Goal: Task Accomplishment & Management: Manage account settings

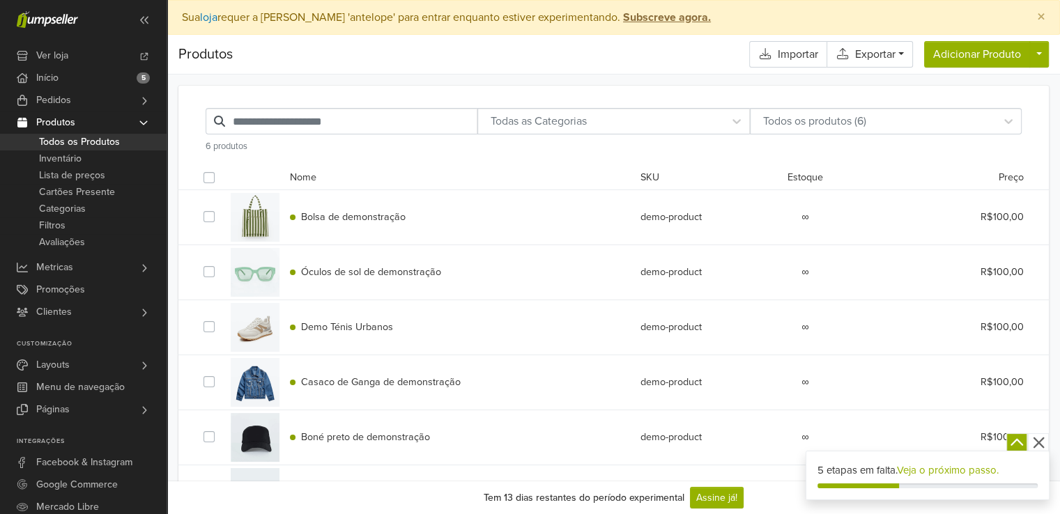
scroll to position [68, 0]
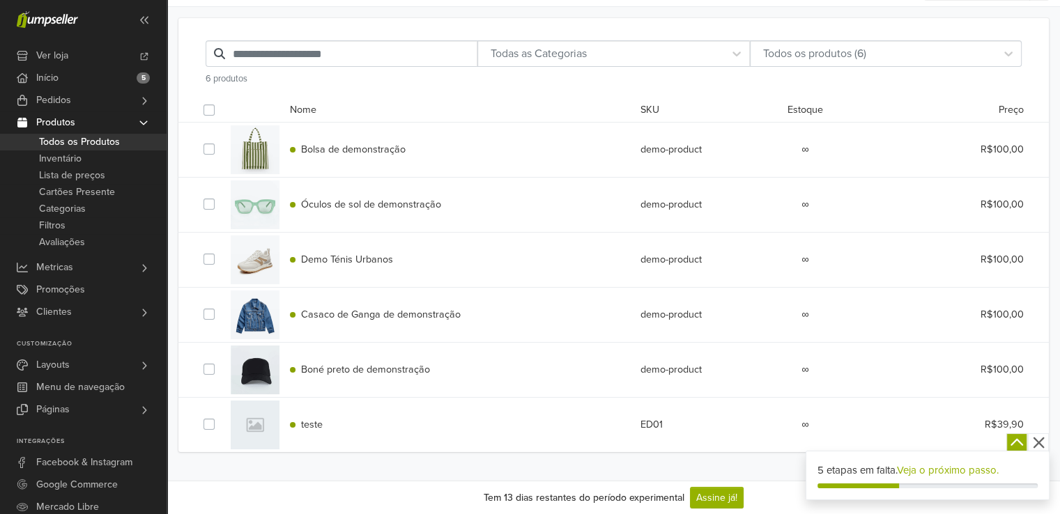
click at [256, 420] on div at bounding box center [255, 425] width 49 height 49
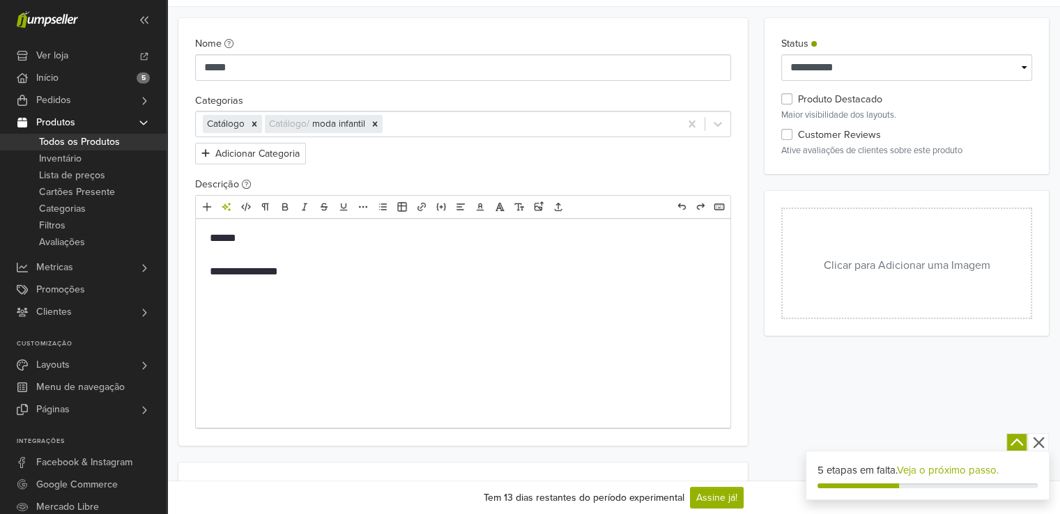
click at [867, 246] on button "Clicar para Adicionar uma Imagem" at bounding box center [906, 263] width 251 height 111
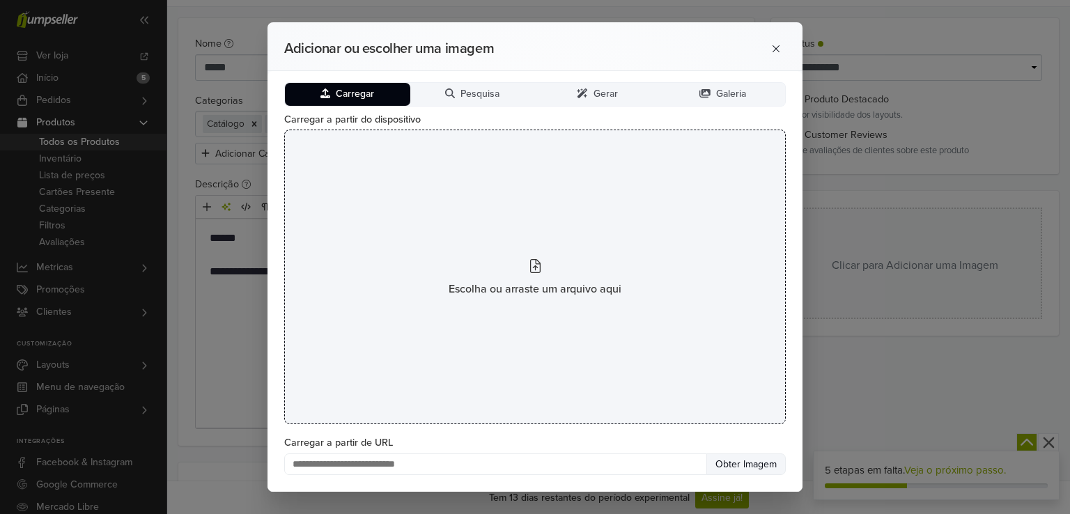
click at [491, 232] on div "Escolha ou arraste um arquivo aqui" at bounding box center [535, 277] width 502 height 295
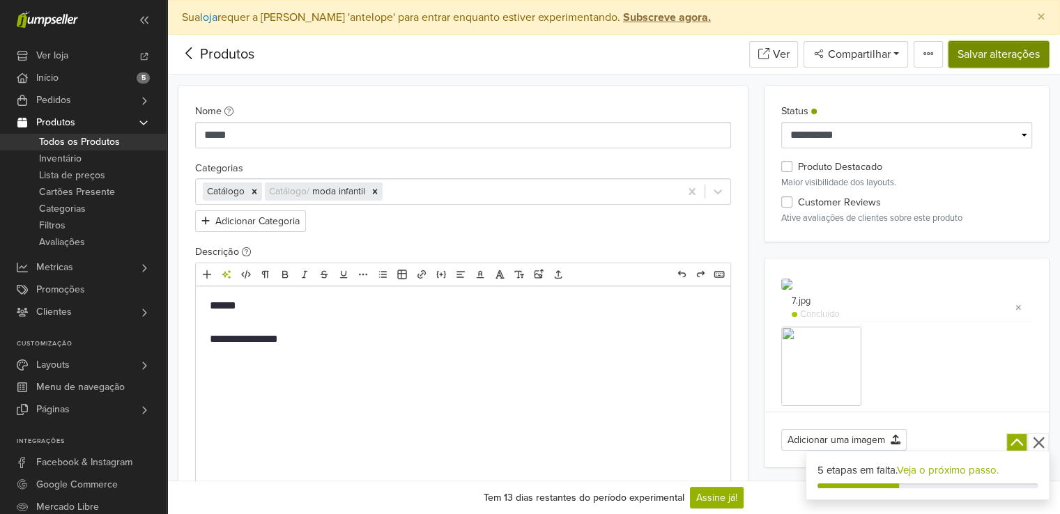
click at [991, 52] on button "Salvar alterações" at bounding box center [998, 54] width 100 height 26
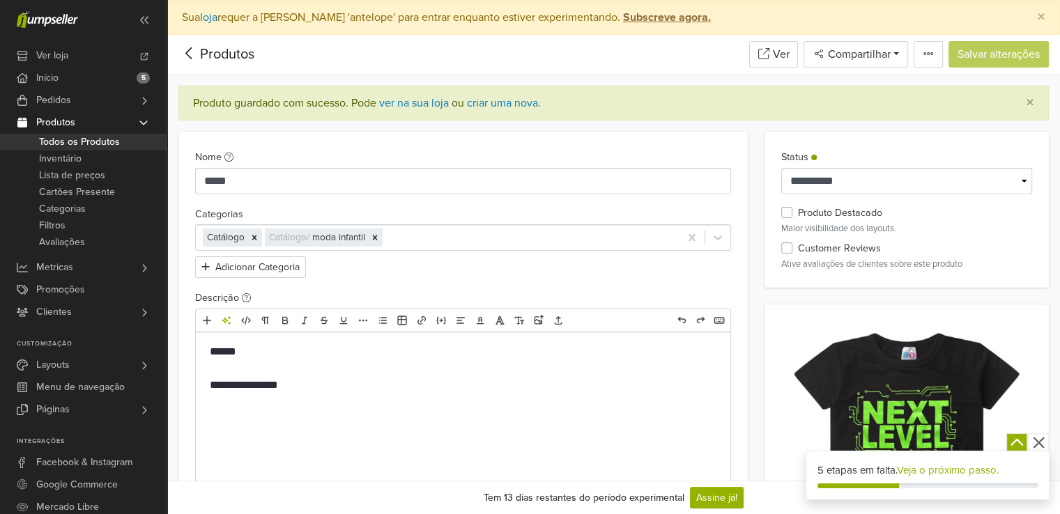
click at [90, 139] on span "Todos os Produtos" at bounding box center [79, 142] width 81 height 17
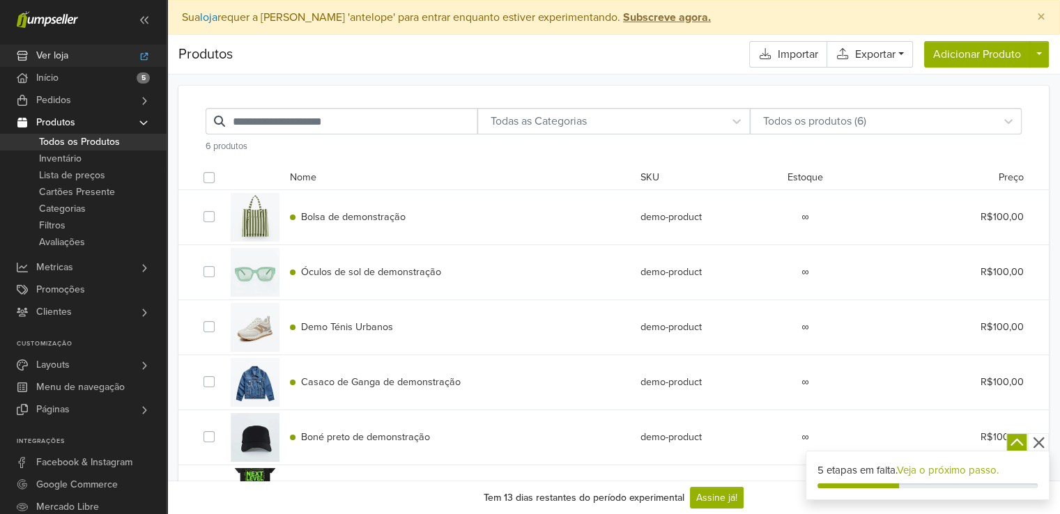
click at [146, 54] on icon at bounding box center [145, 56] width 8 height 8
click at [67, 74] on link "Início 5" at bounding box center [83, 78] width 167 height 22
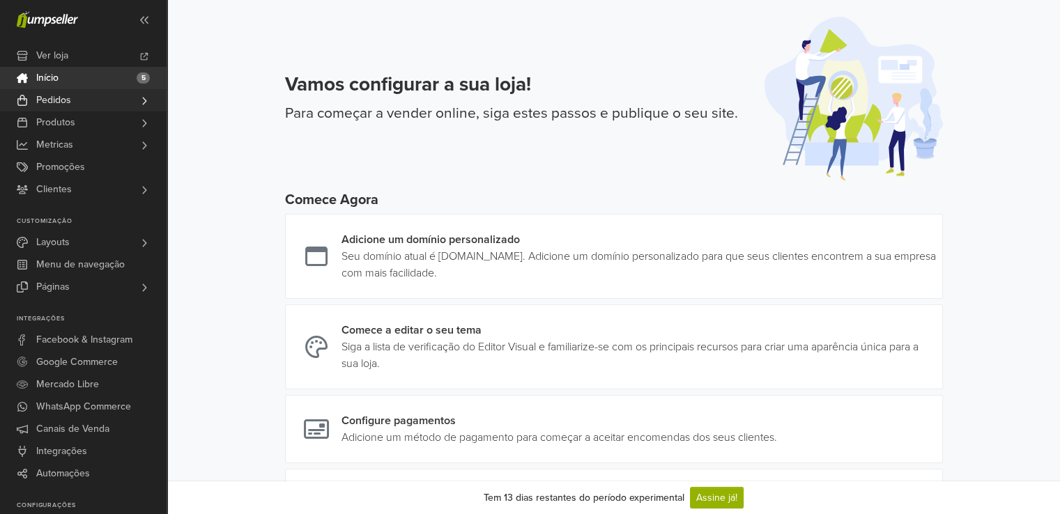
click at [76, 106] on link "Pedidos" at bounding box center [83, 100] width 167 height 22
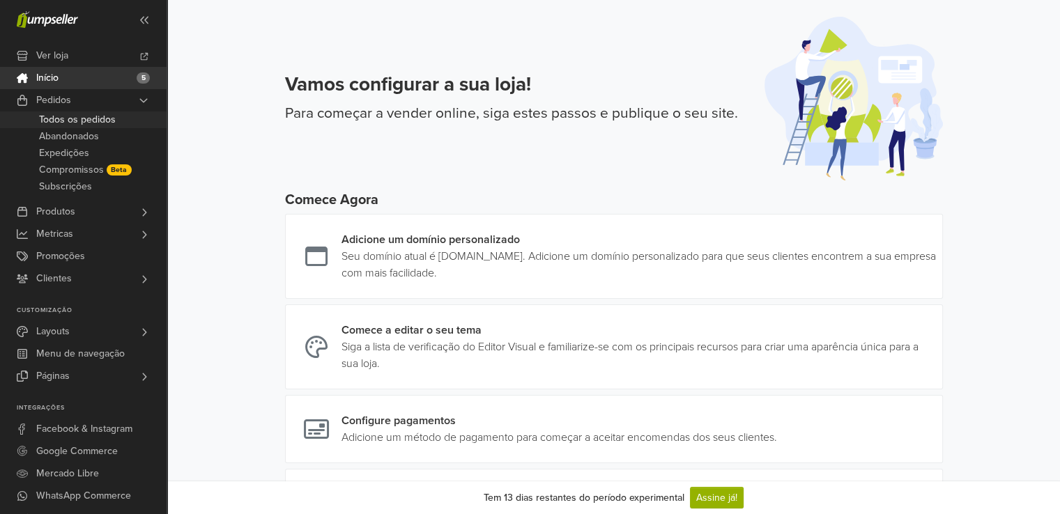
click at [106, 121] on span "Todos os pedidos" at bounding box center [77, 119] width 77 height 17
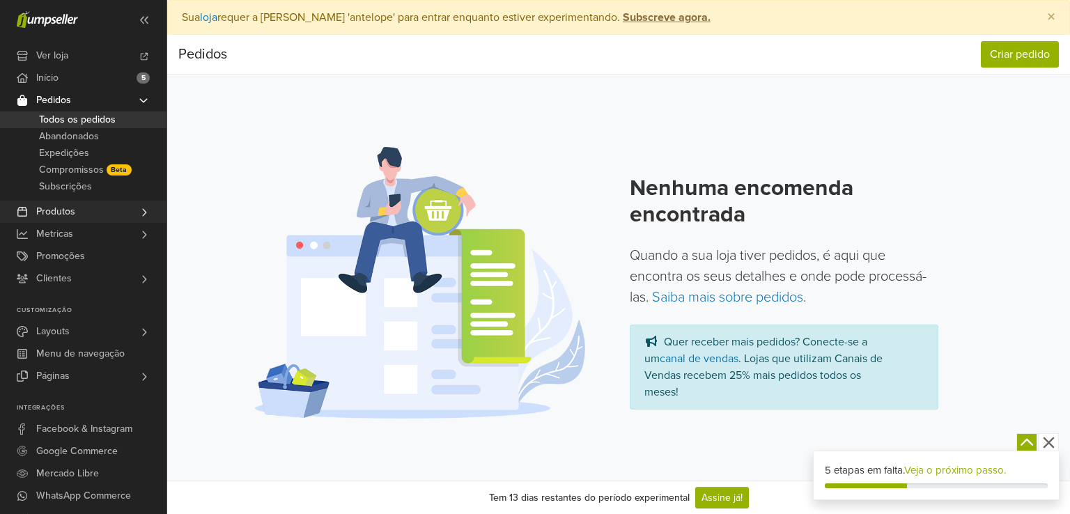
click at [67, 210] on span "Produtos" at bounding box center [55, 212] width 39 height 22
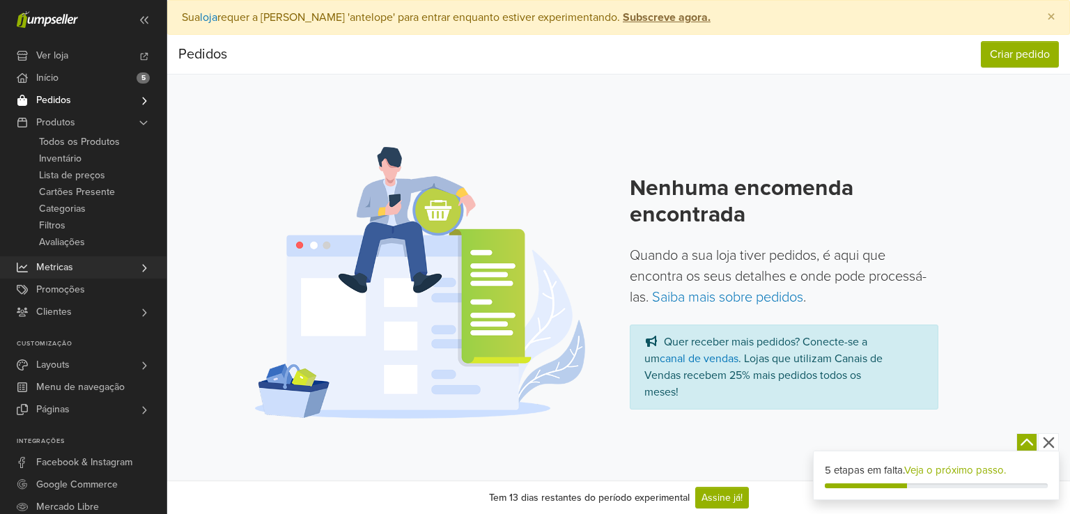
click at [70, 267] on span "Metricas" at bounding box center [54, 267] width 37 height 22
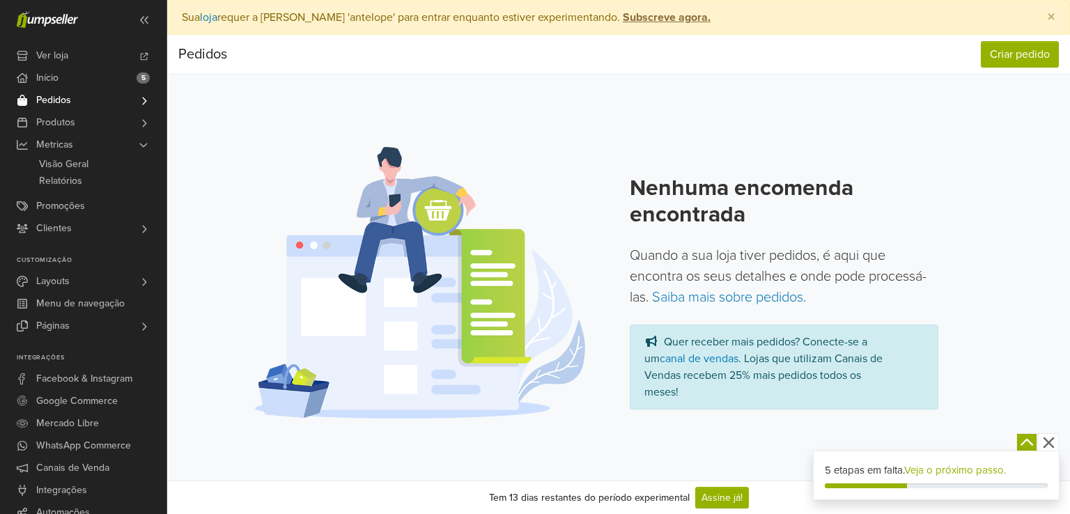
click at [86, 284] on link "Layouts" at bounding box center [83, 281] width 167 height 22
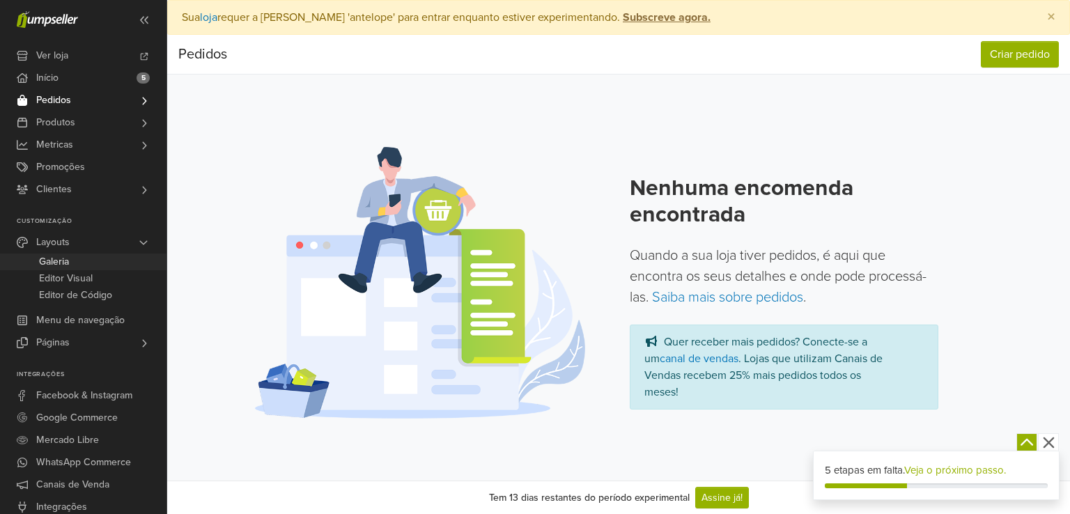
click at [72, 267] on link "Galeria" at bounding box center [83, 262] width 167 height 17
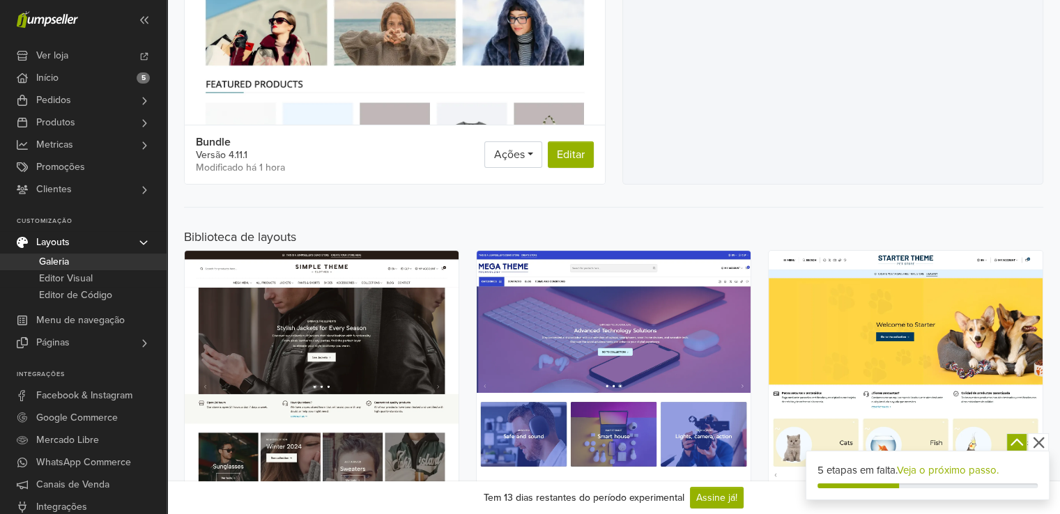
scroll to position [70, 0]
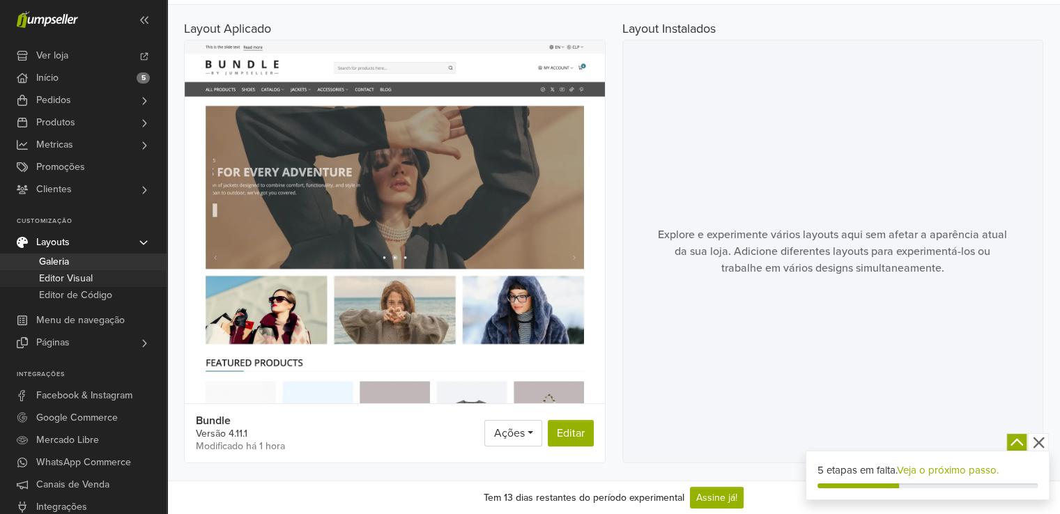
click at [87, 279] on span "Editor Visual" at bounding box center [66, 278] width 54 height 17
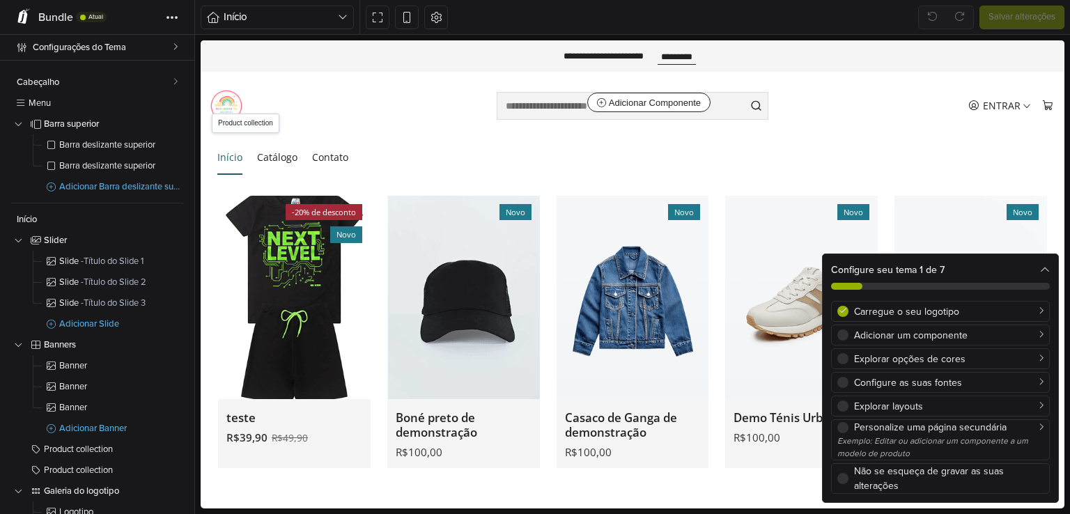
click at [279, 232] on div "-20% de desconto Novo" at bounding box center [294, 297] width 153 height 203
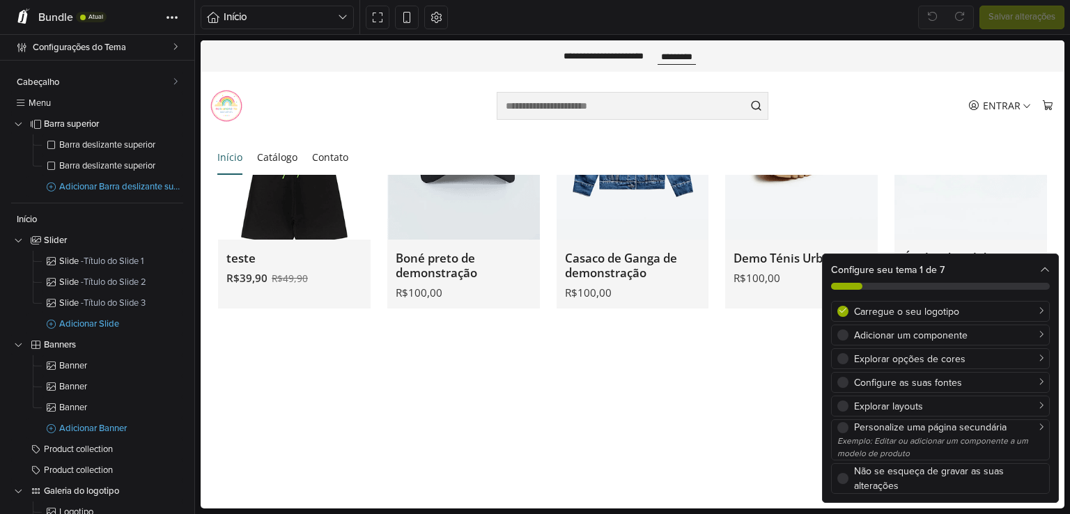
select select "******"
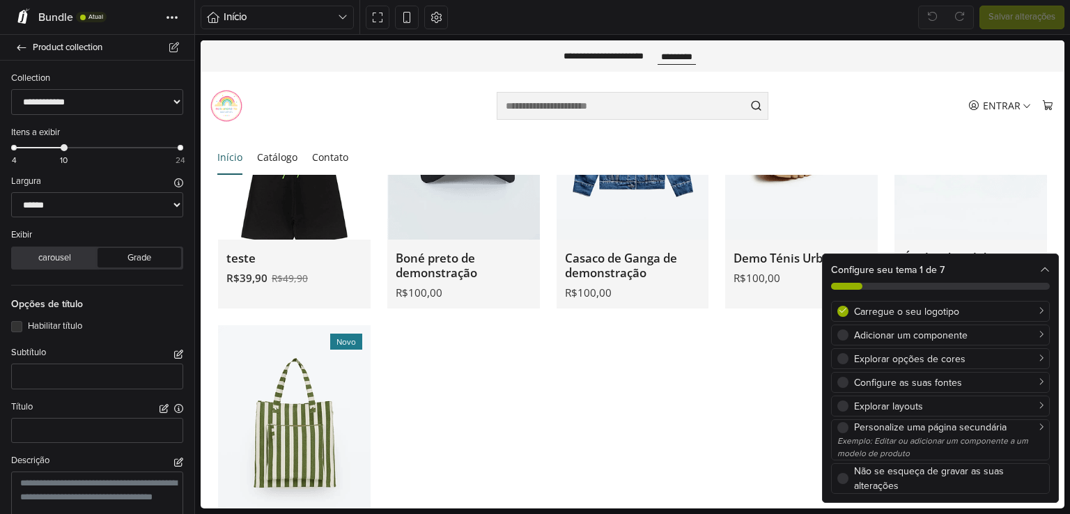
click at [311, 228] on div "-20% de desconto Novo" at bounding box center [294, 137] width 153 height 203
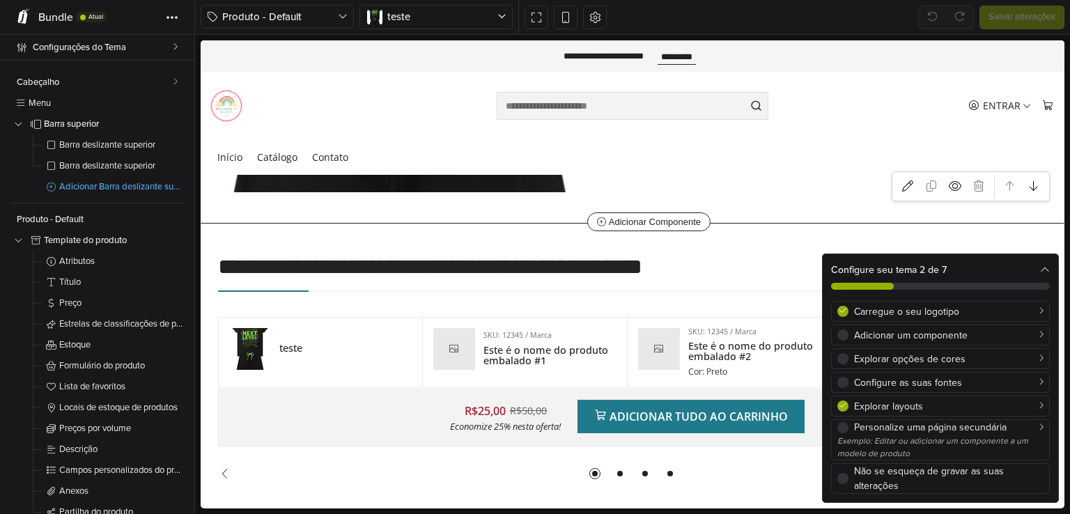
scroll to position [209, 0]
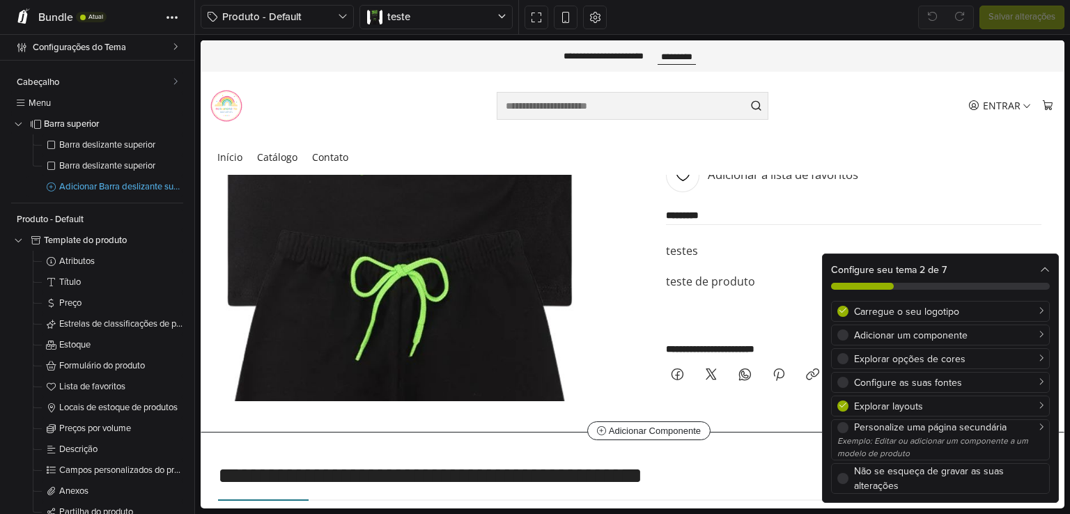
click at [364, 236] on img "1 / 1" at bounding box center [399, 210] width 564 height 564
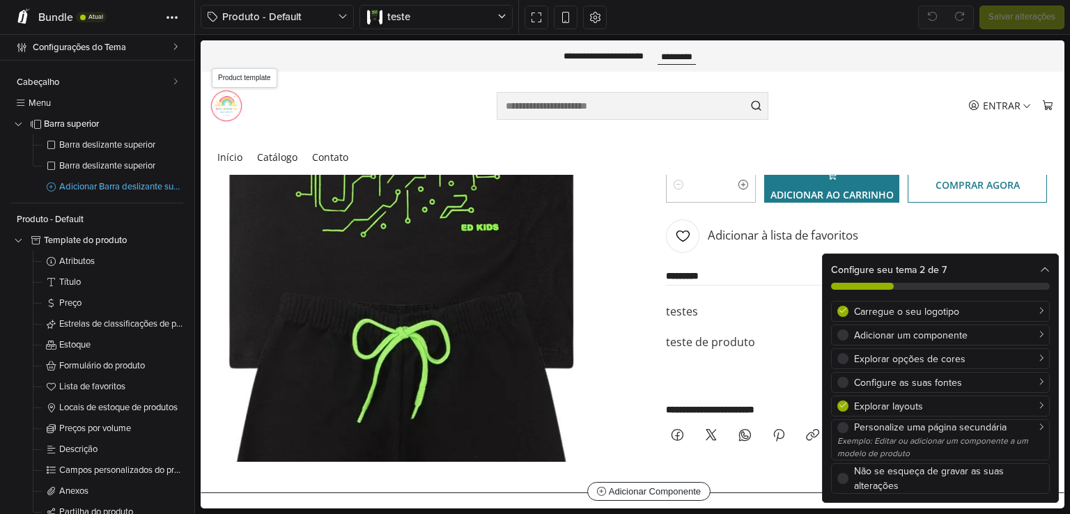
select select "******"
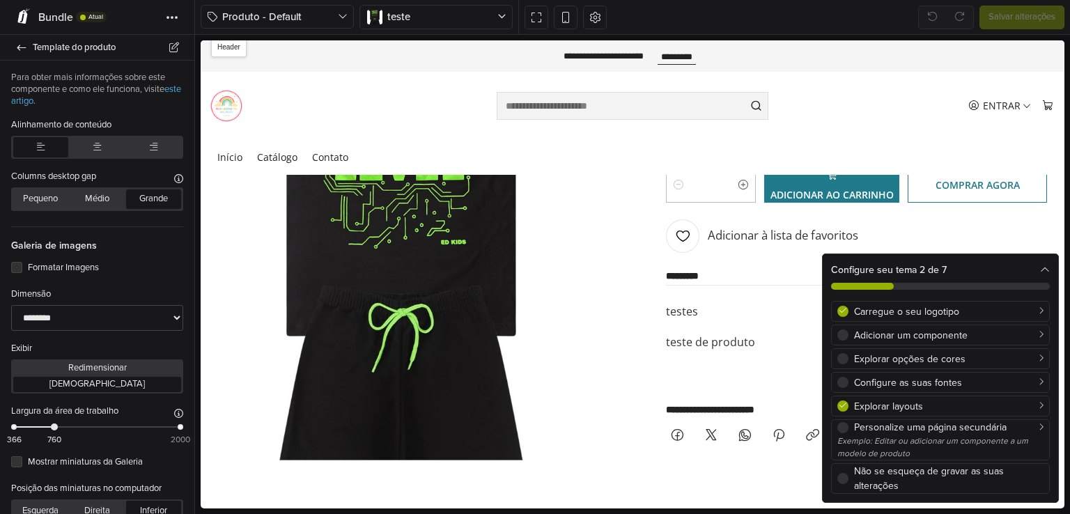
drag, startPoint x: 364, startPoint y: 236, endPoint x: 362, endPoint y: 133, distance: 102.4
click at [362, 133] on div "Menu Entrar Iniciar sessão Criar uma conta 0" at bounding box center [633, 106] width 864 height 68
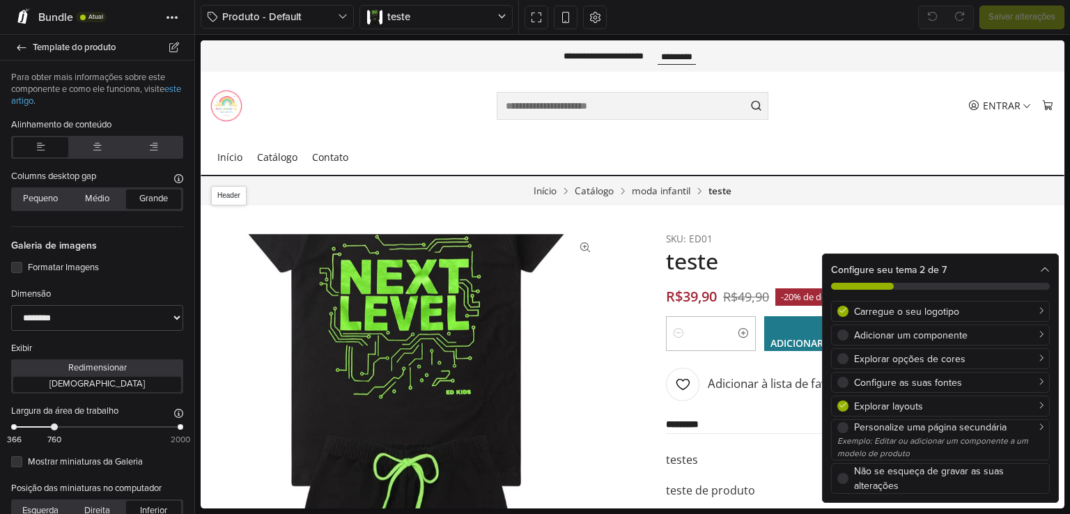
select select "**"
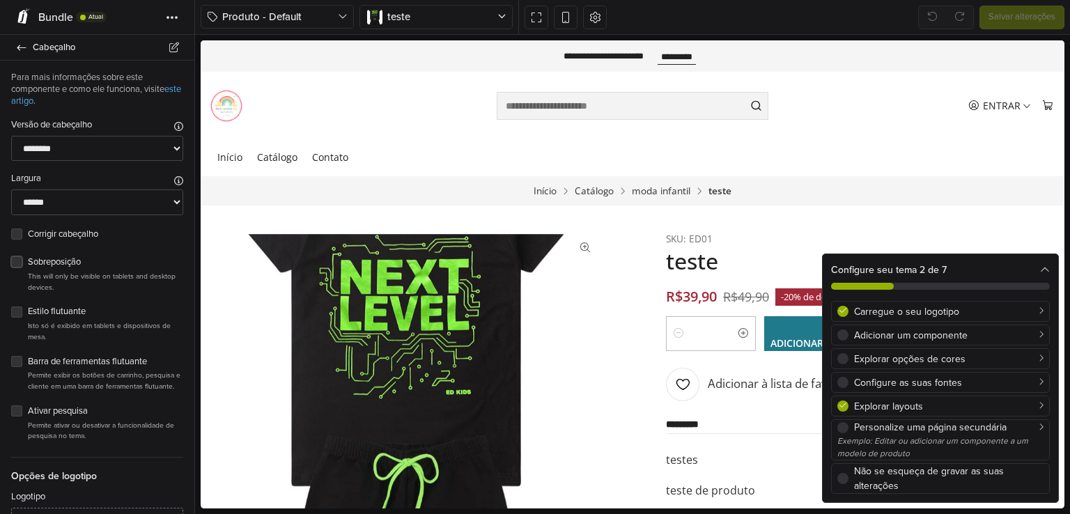
click at [28, 263] on label "Sobreposição" at bounding box center [105, 263] width 155 height 14
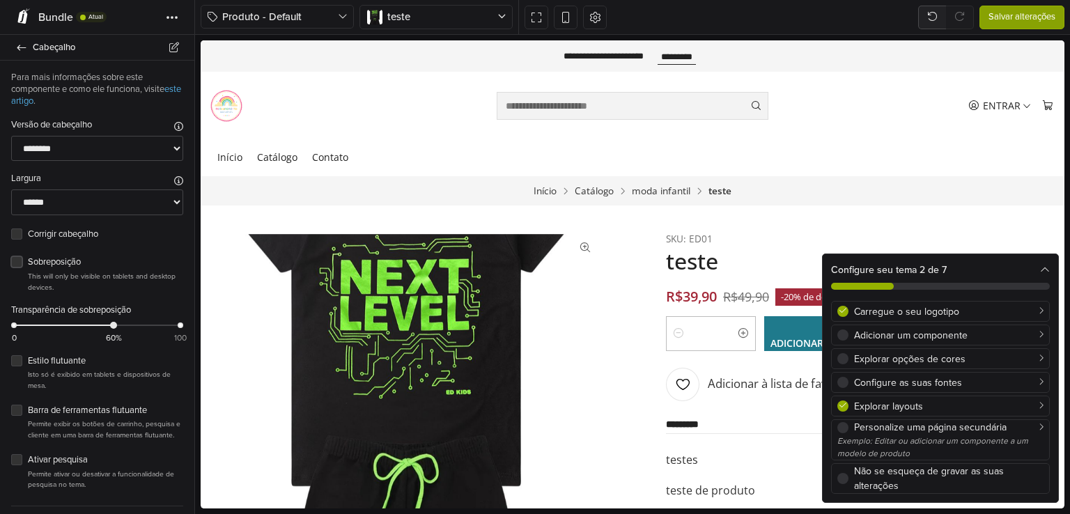
click at [28, 264] on label "Sobreposição" at bounding box center [105, 263] width 155 height 14
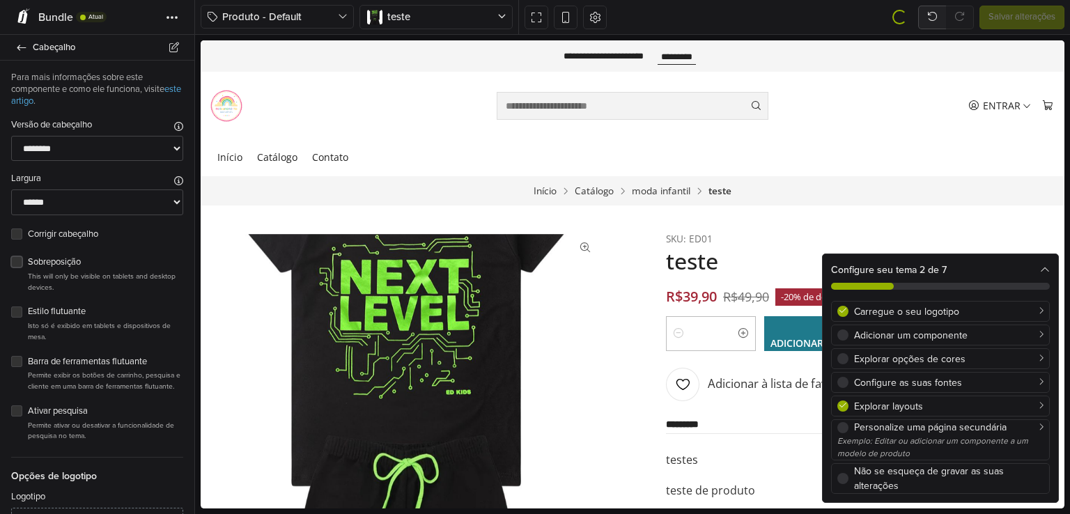
click at [28, 264] on label "Sobreposição" at bounding box center [105, 263] width 155 height 14
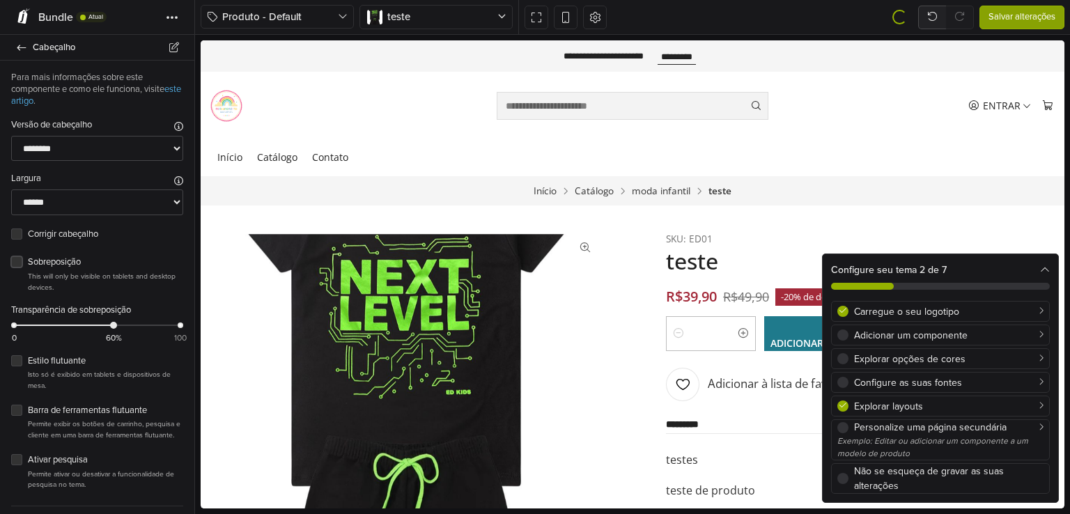
click at [28, 264] on label "Sobreposição" at bounding box center [105, 263] width 155 height 14
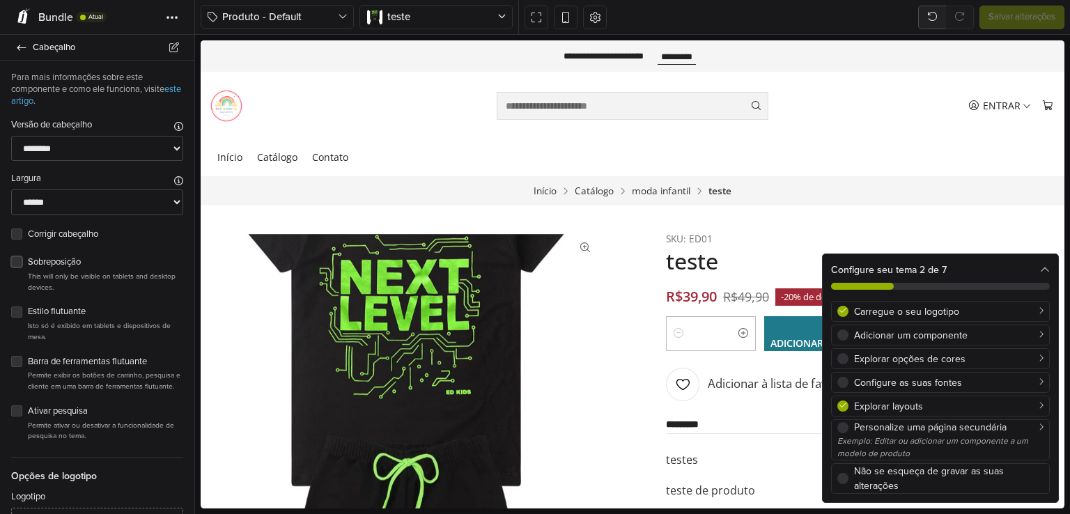
click at [28, 264] on label "Sobreposição" at bounding box center [105, 263] width 155 height 14
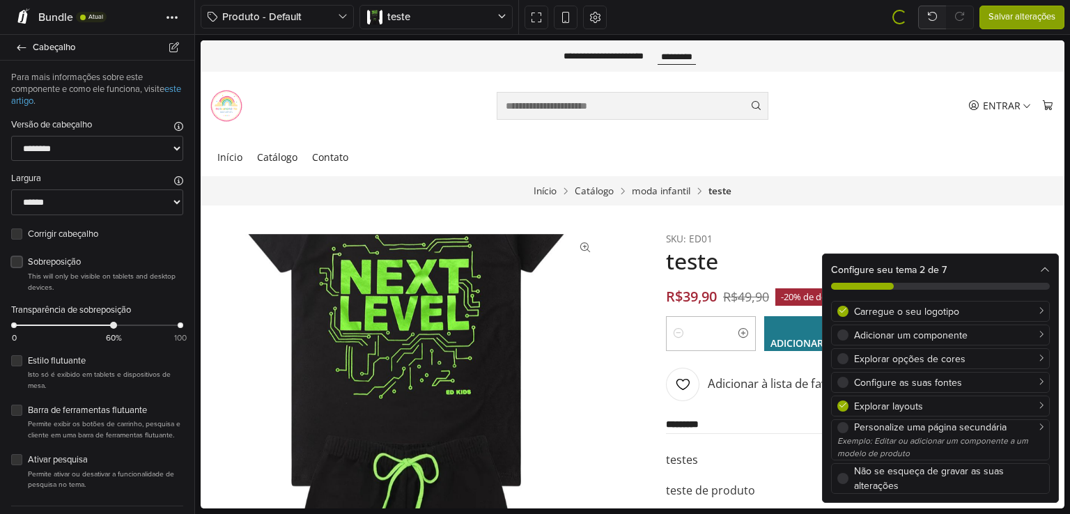
click at [28, 264] on label "Sobreposição" at bounding box center [105, 263] width 155 height 14
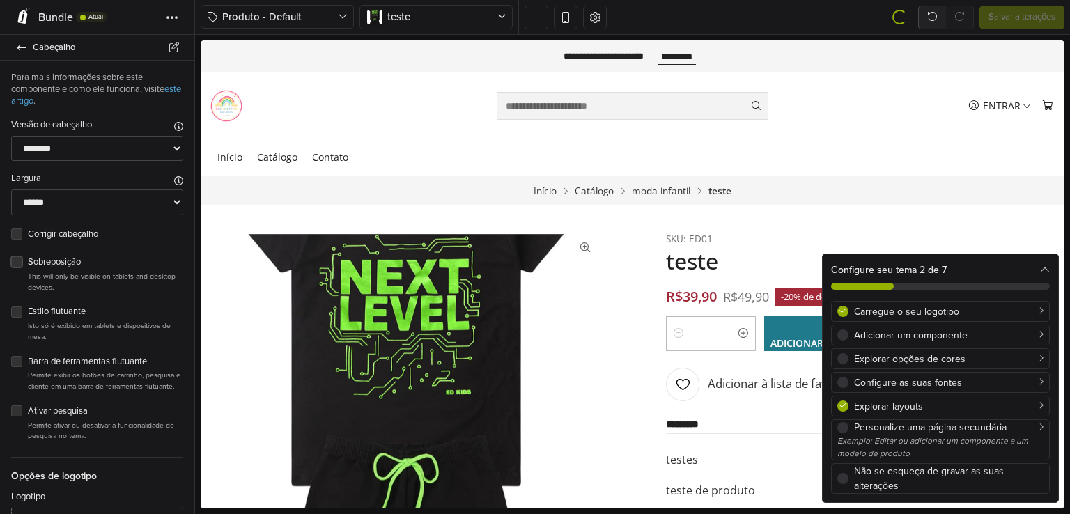
click at [28, 264] on label "Sobreposição" at bounding box center [105, 263] width 155 height 14
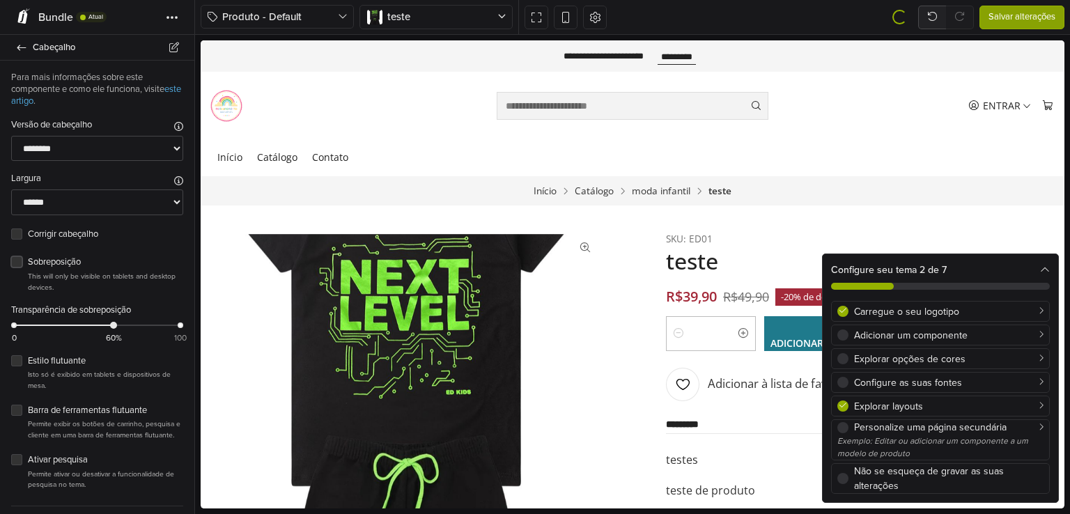
click at [28, 264] on label "Sobreposição" at bounding box center [105, 263] width 155 height 14
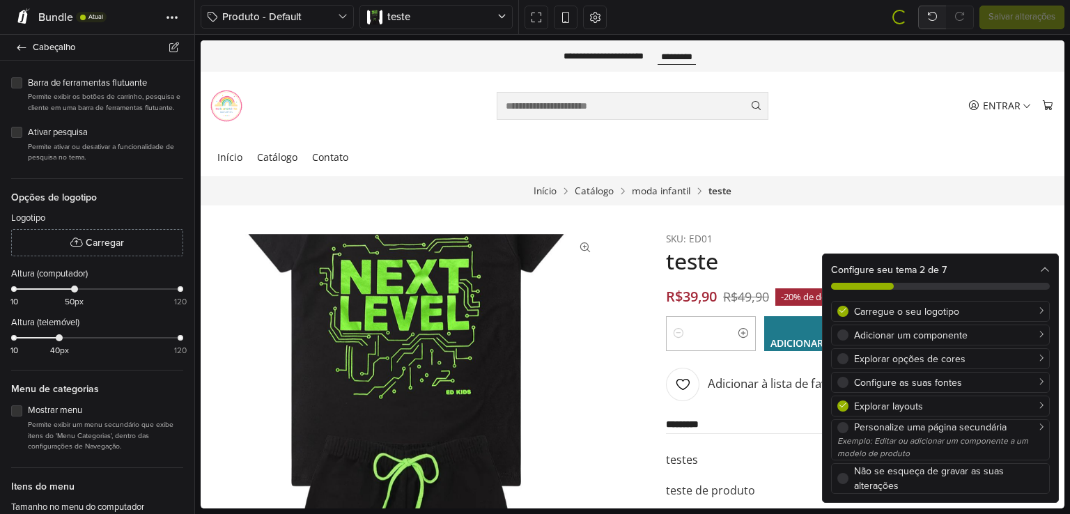
scroll to position [348, 0]
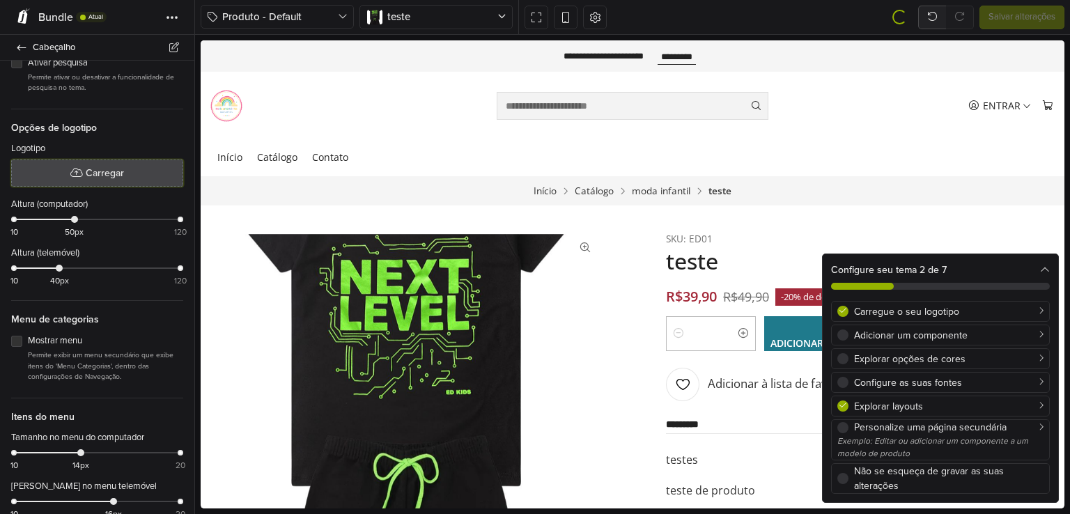
click at [100, 176] on span "Carregar" at bounding box center [105, 173] width 38 height 15
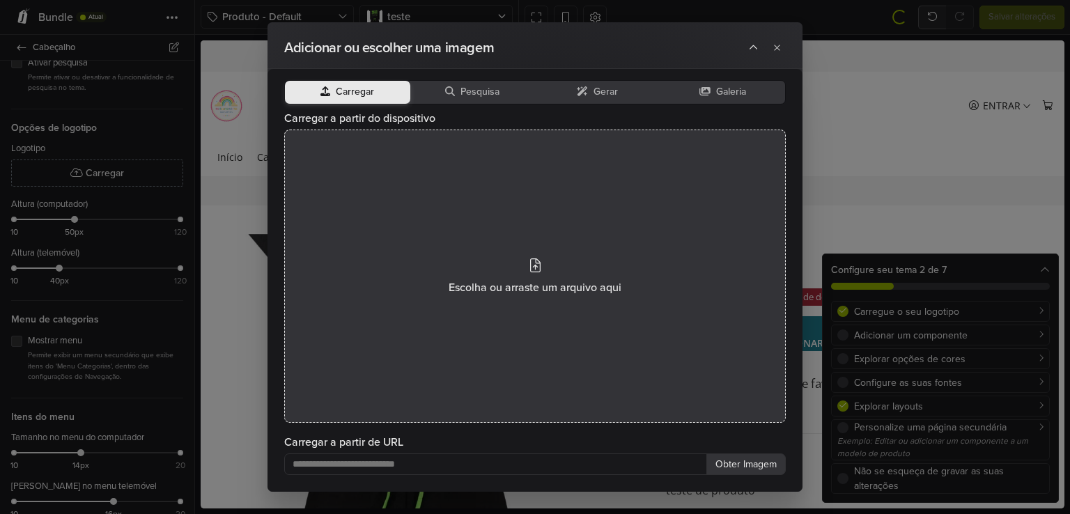
click at [452, 215] on div "Escolha ou arraste um arquivo aqui" at bounding box center [535, 276] width 502 height 293
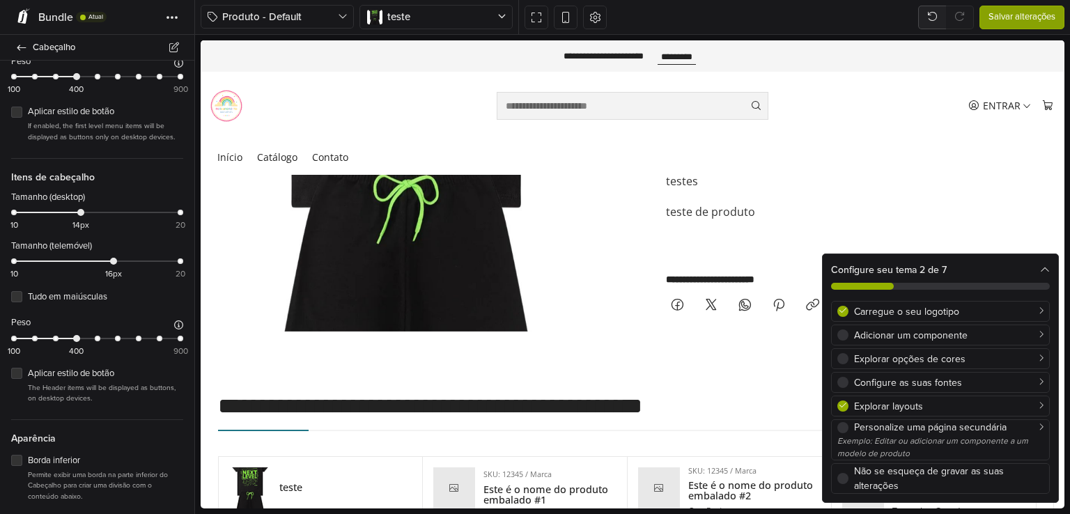
scroll to position [1361, 0]
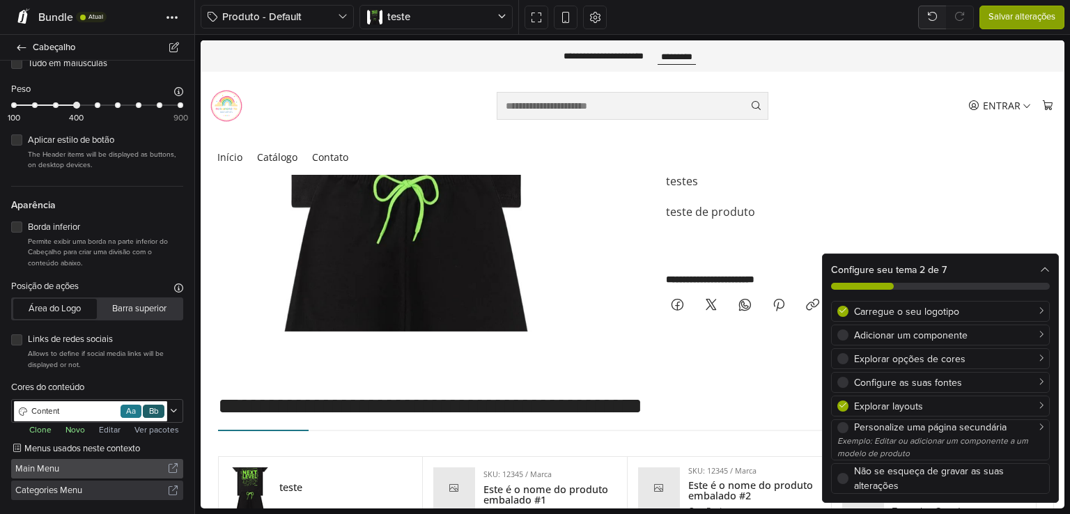
click at [95, 467] on span "Main Menu" at bounding box center [91, 469] width 153 height 20
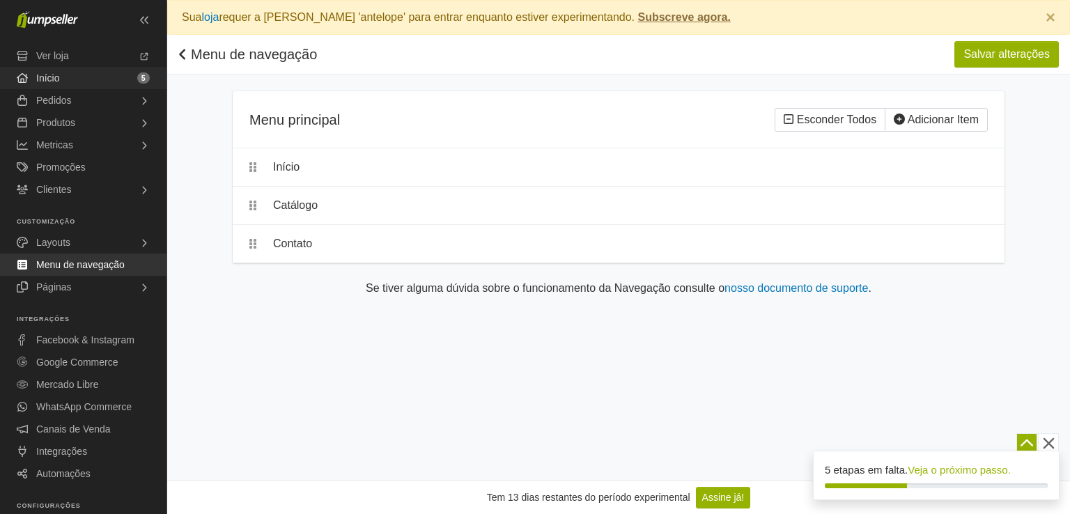
click at [88, 76] on link "Início 5" at bounding box center [83, 78] width 167 height 22
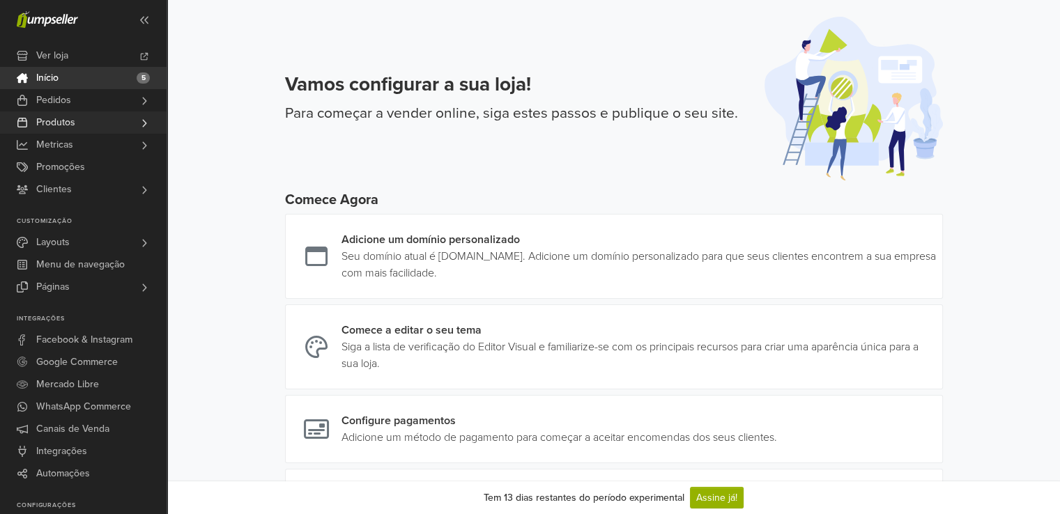
click at [93, 125] on link "Produtos" at bounding box center [83, 122] width 167 height 22
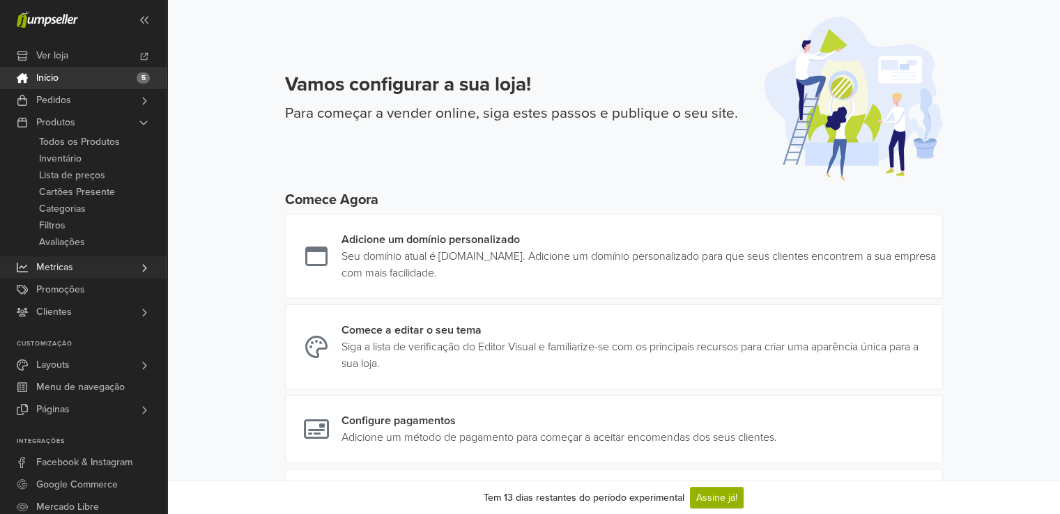
click at [110, 268] on link "Metricas" at bounding box center [83, 267] width 167 height 22
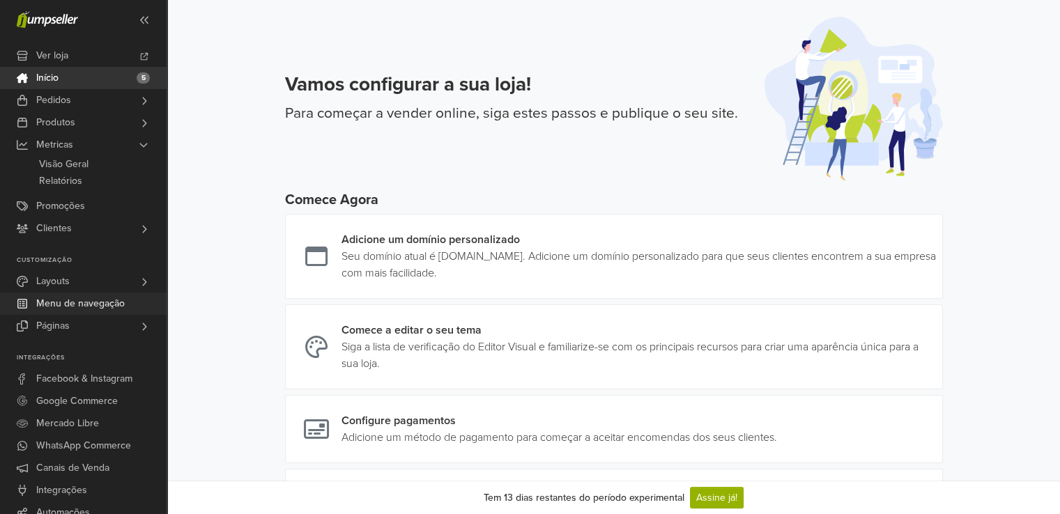
click at [102, 302] on span "Menu de navegação" at bounding box center [80, 304] width 88 height 22
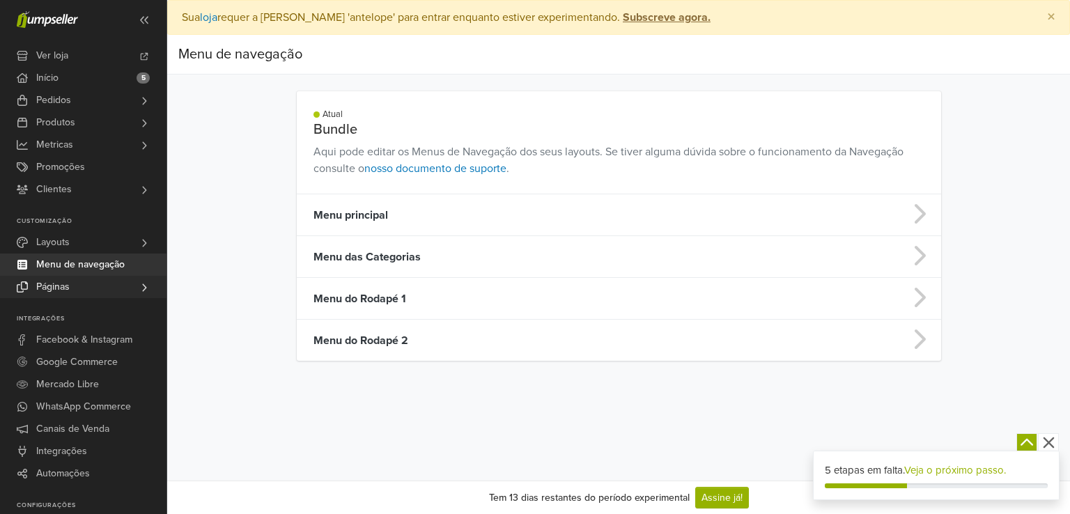
click at [98, 279] on link "Páginas" at bounding box center [83, 287] width 167 height 22
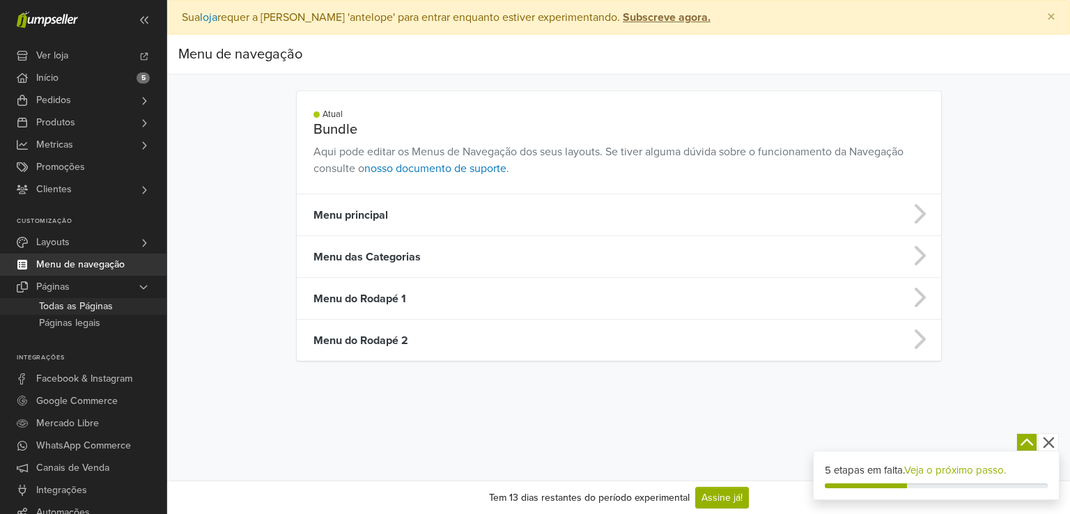
click at [86, 311] on span "Todas as Páginas" at bounding box center [76, 306] width 74 height 17
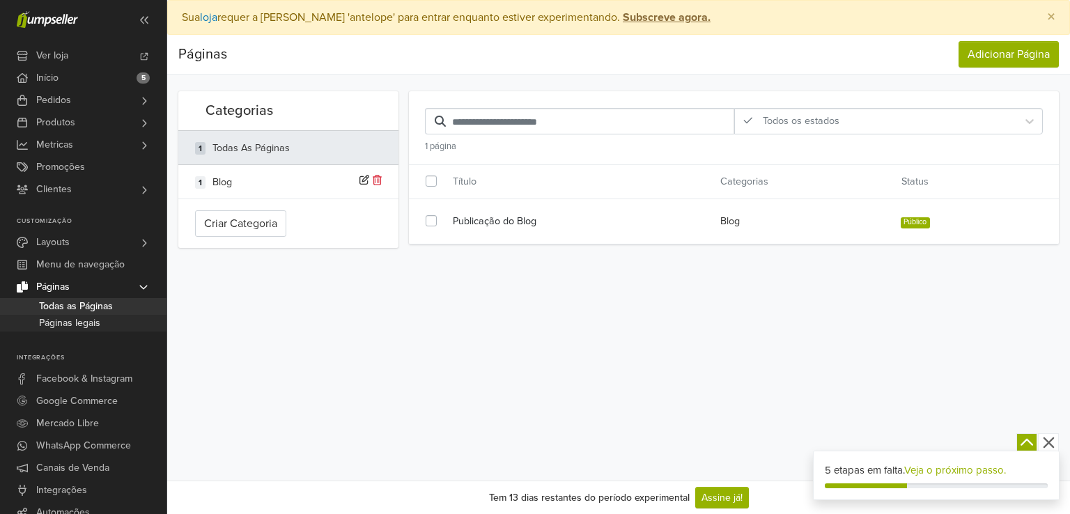
click at [84, 323] on span "Páginas legais" at bounding box center [69, 323] width 61 height 17
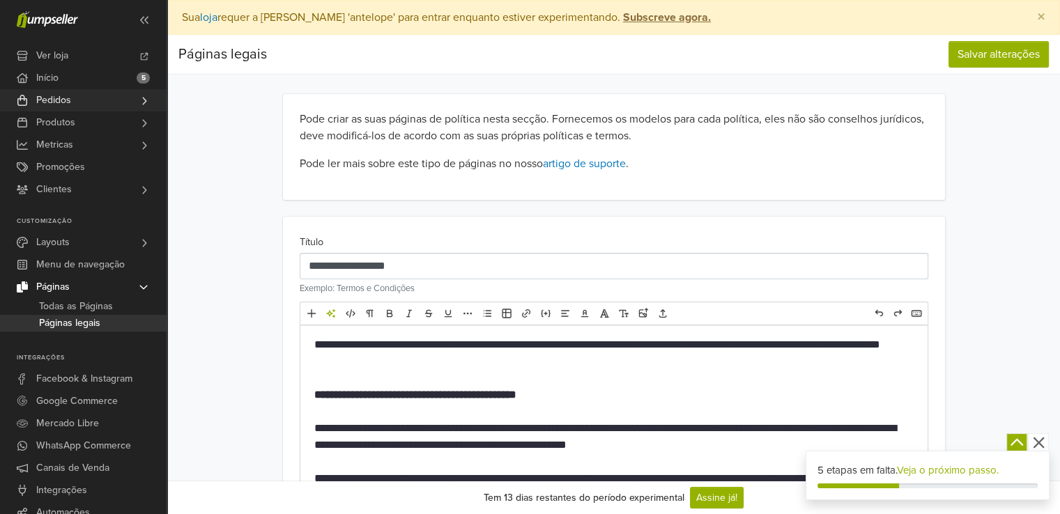
click at [63, 98] on span "Pedidos" at bounding box center [53, 100] width 35 height 22
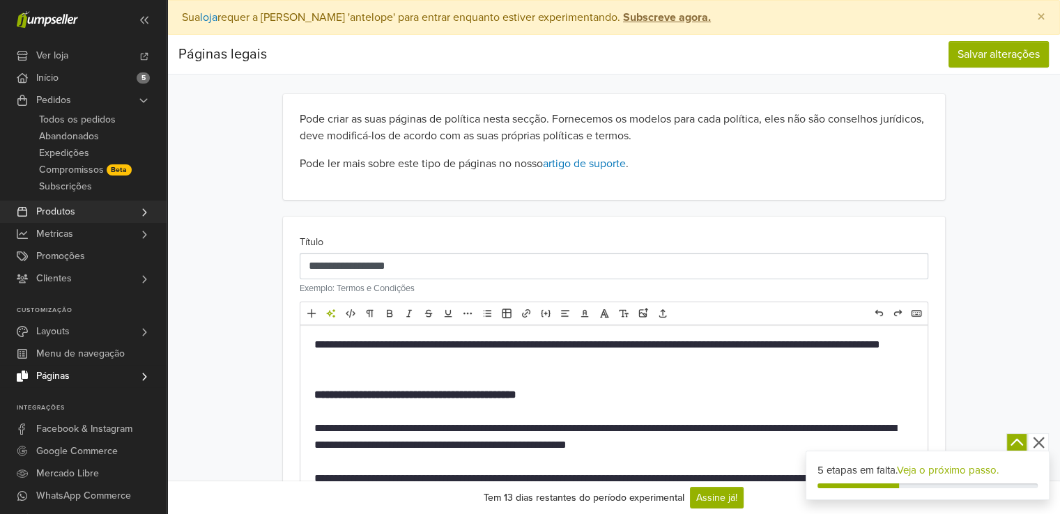
click at [61, 211] on span "Produtos" at bounding box center [55, 212] width 39 height 22
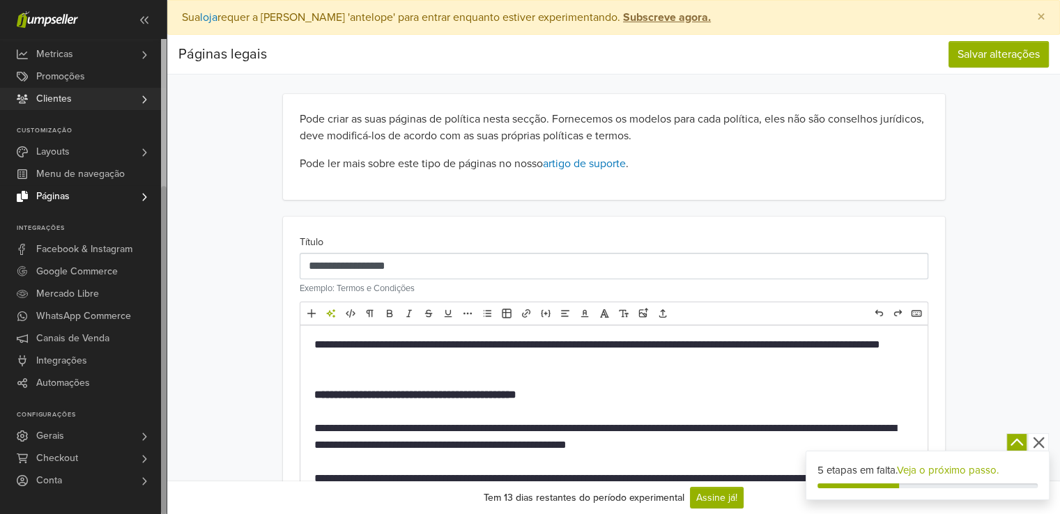
scroll to position [70, 0]
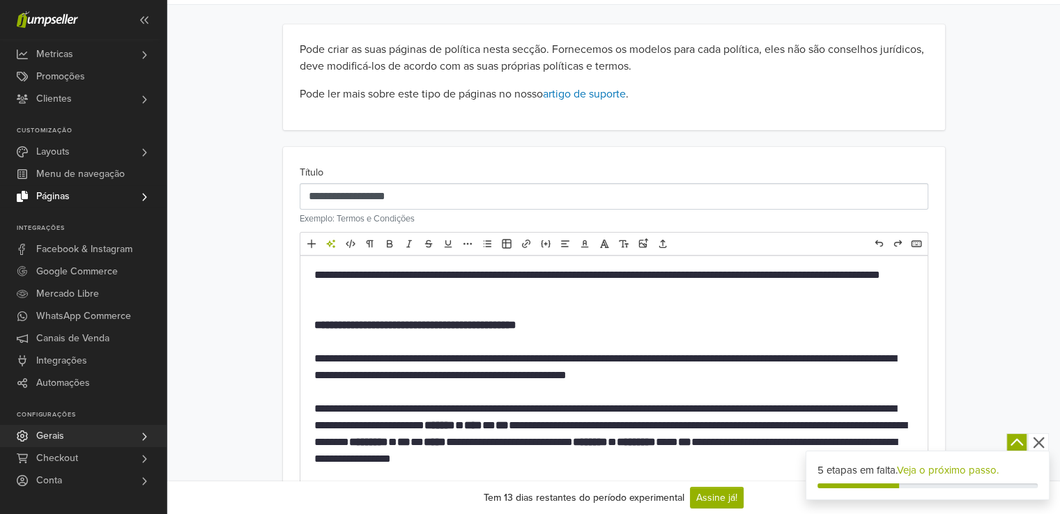
click at [68, 441] on link "Gerais" at bounding box center [83, 436] width 167 height 22
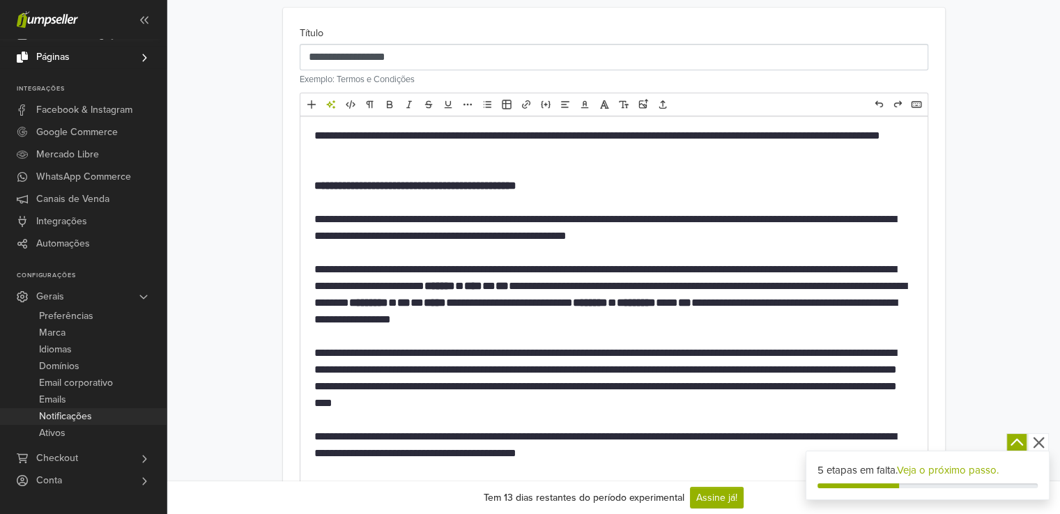
scroll to position [279, 0]
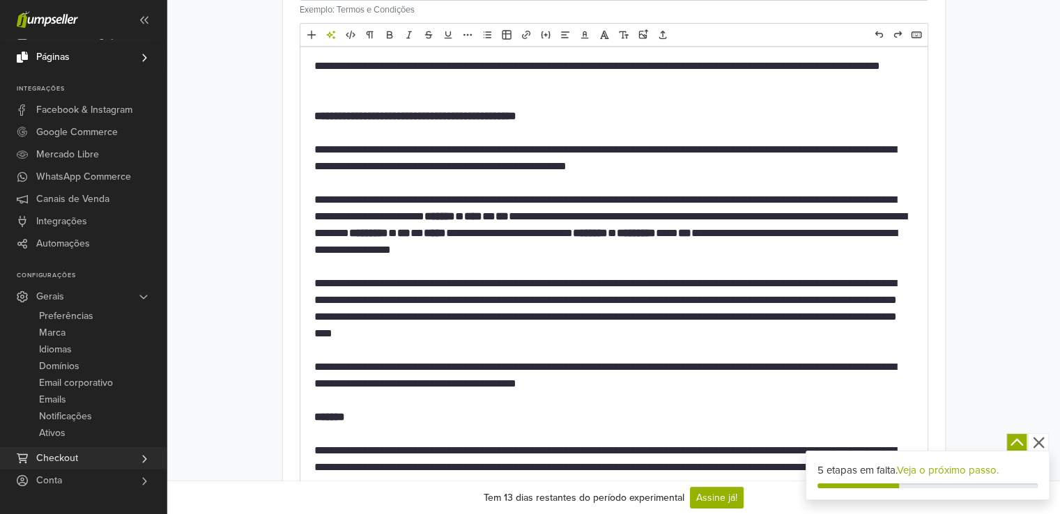
click at [65, 458] on span "Checkout" at bounding box center [57, 458] width 42 height 22
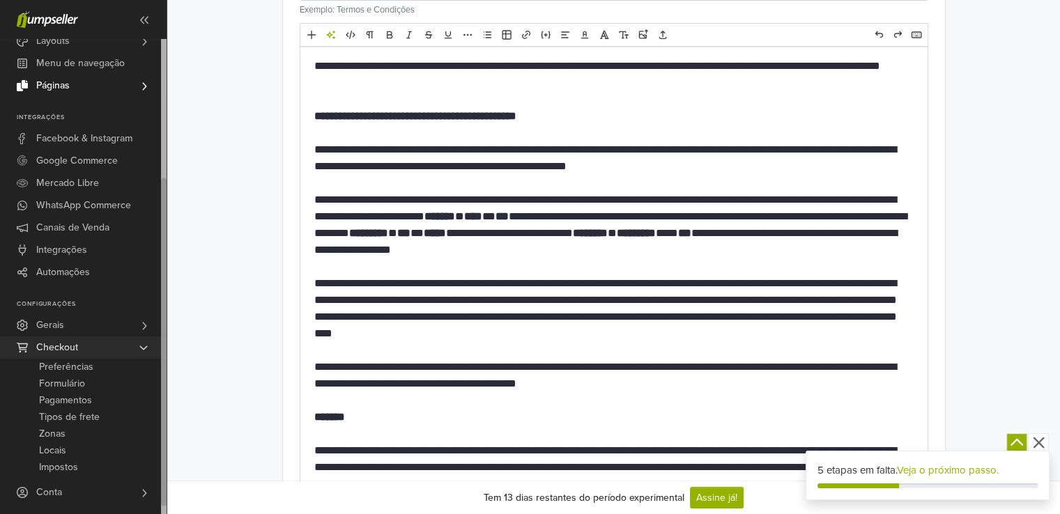
scroll to position [418, 0]
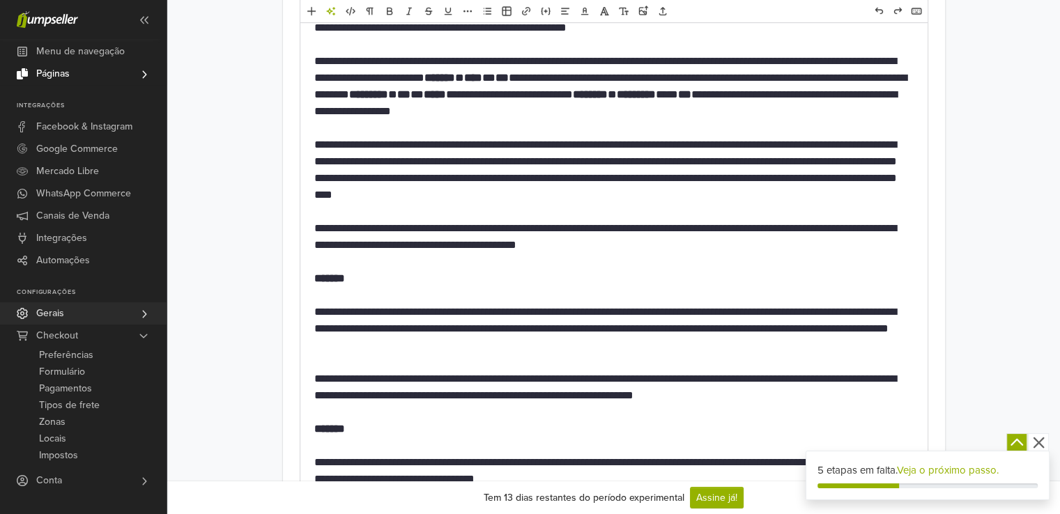
click at [57, 317] on span "Gerais" at bounding box center [50, 313] width 28 height 22
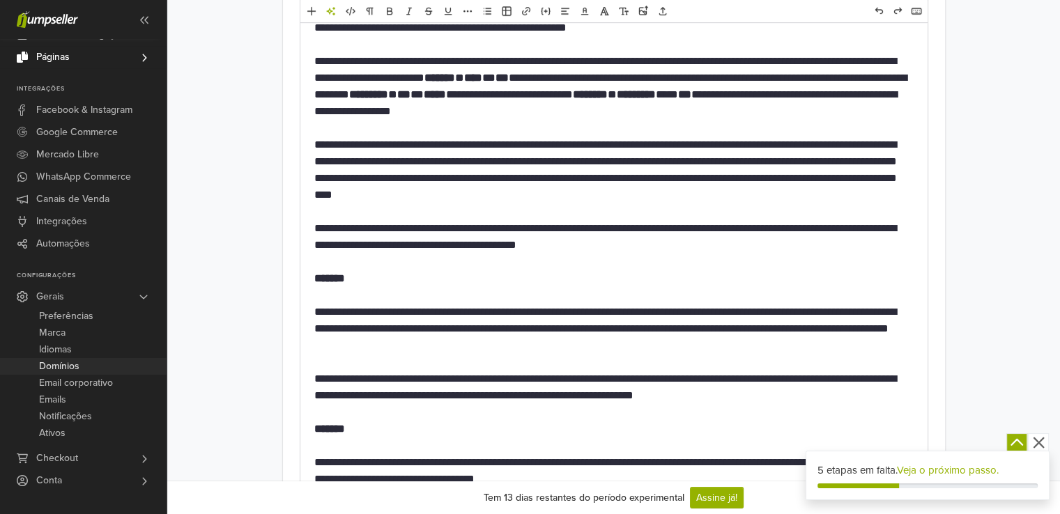
click at [64, 364] on span "Domínios" at bounding box center [59, 366] width 40 height 17
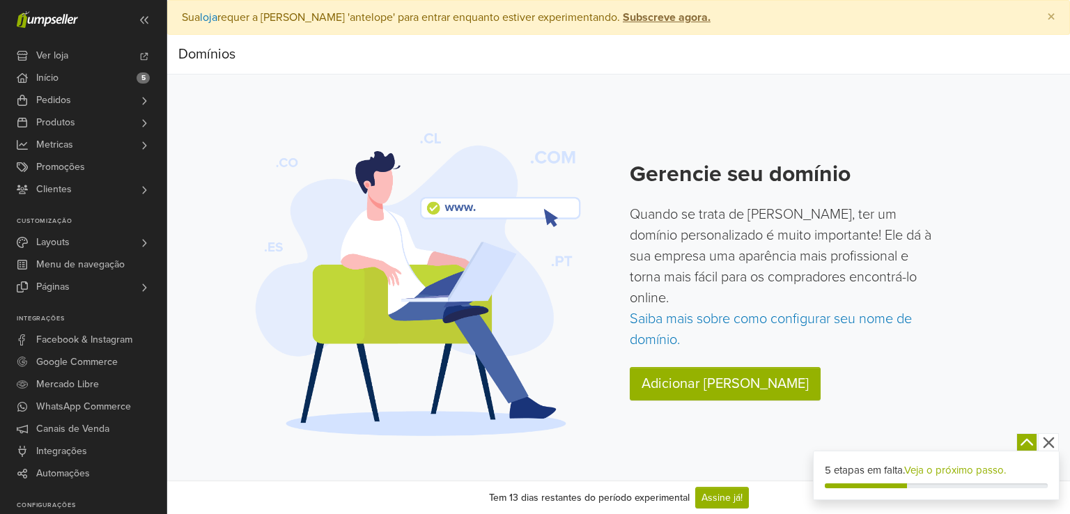
click at [651, 383] on link "Adicionar [PERSON_NAME]" at bounding box center [725, 383] width 191 height 33
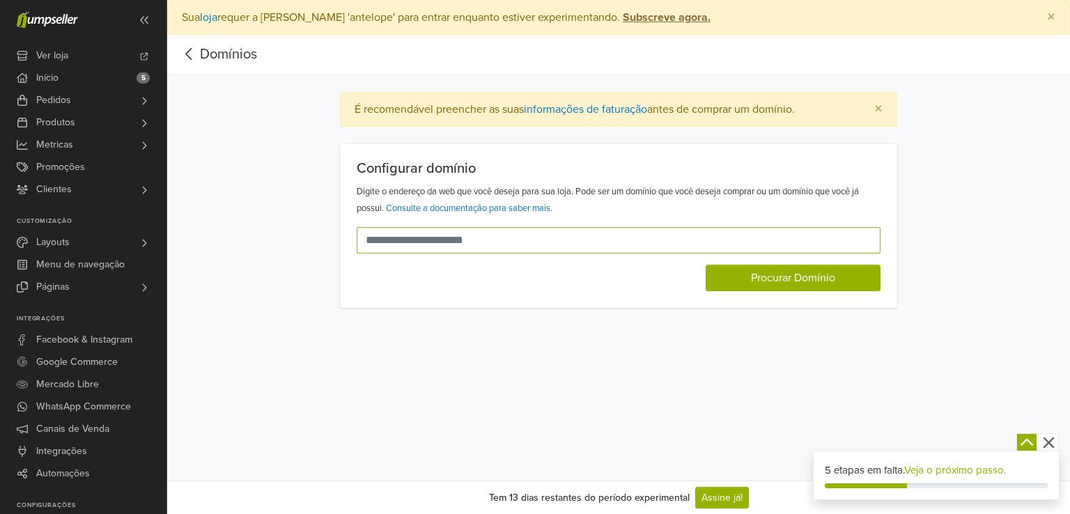
click at [484, 243] on input "text" at bounding box center [610, 240] width 507 height 26
click at [571, 109] on link "informações de faturação" at bounding box center [585, 109] width 123 height 14
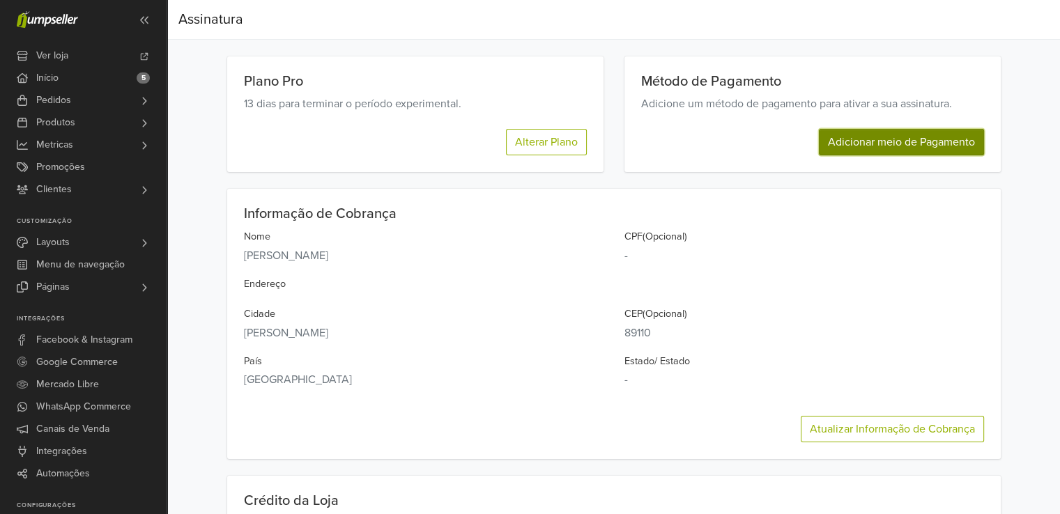
click at [867, 144] on button "Adicionar meio de Pagamento" at bounding box center [901, 142] width 165 height 26
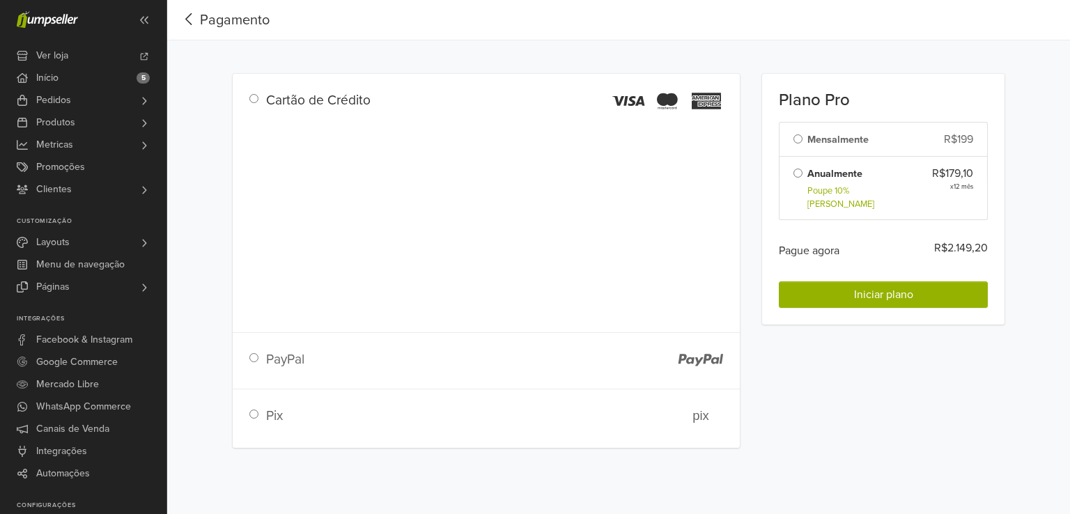
click at [188, 21] on icon "button" at bounding box center [189, 18] width 22 height 17
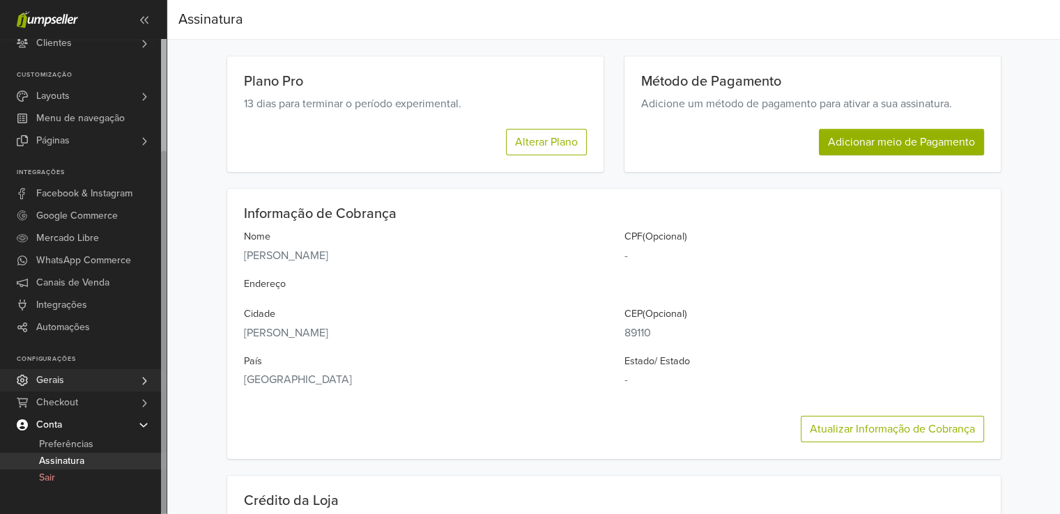
scroll to position [279, 0]
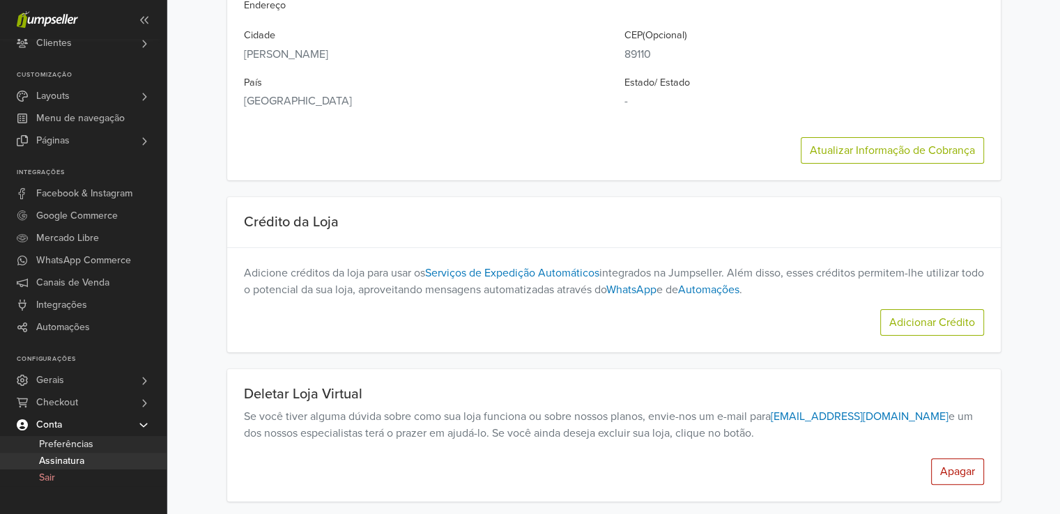
click at [84, 442] on span "Preferências" at bounding box center [66, 444] width 54 height 17
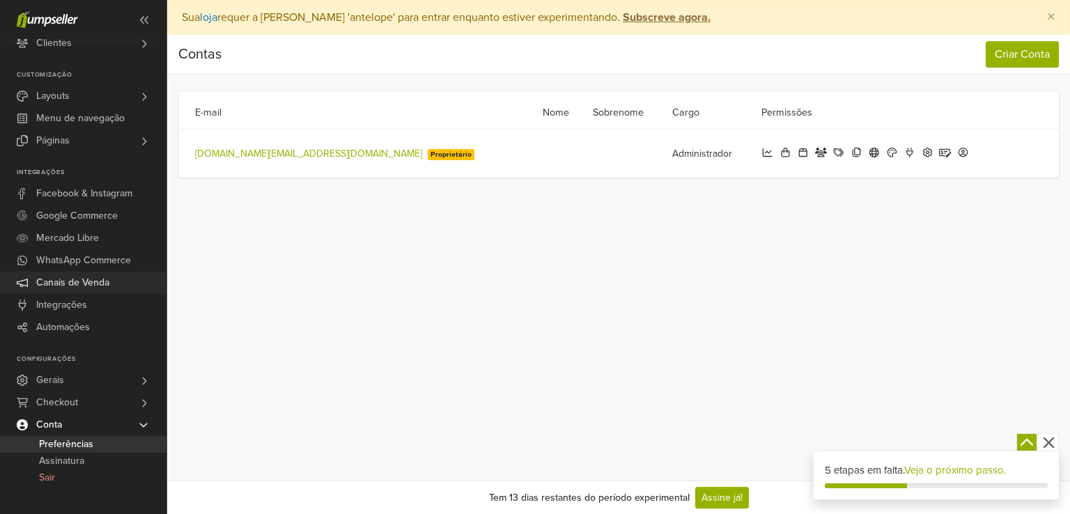
click at [44, 272] on span "Canais de Venda" at bounding box center [72, 283] width 73 height 22
